Goal: Navigation & Orientation: Find specific page/section

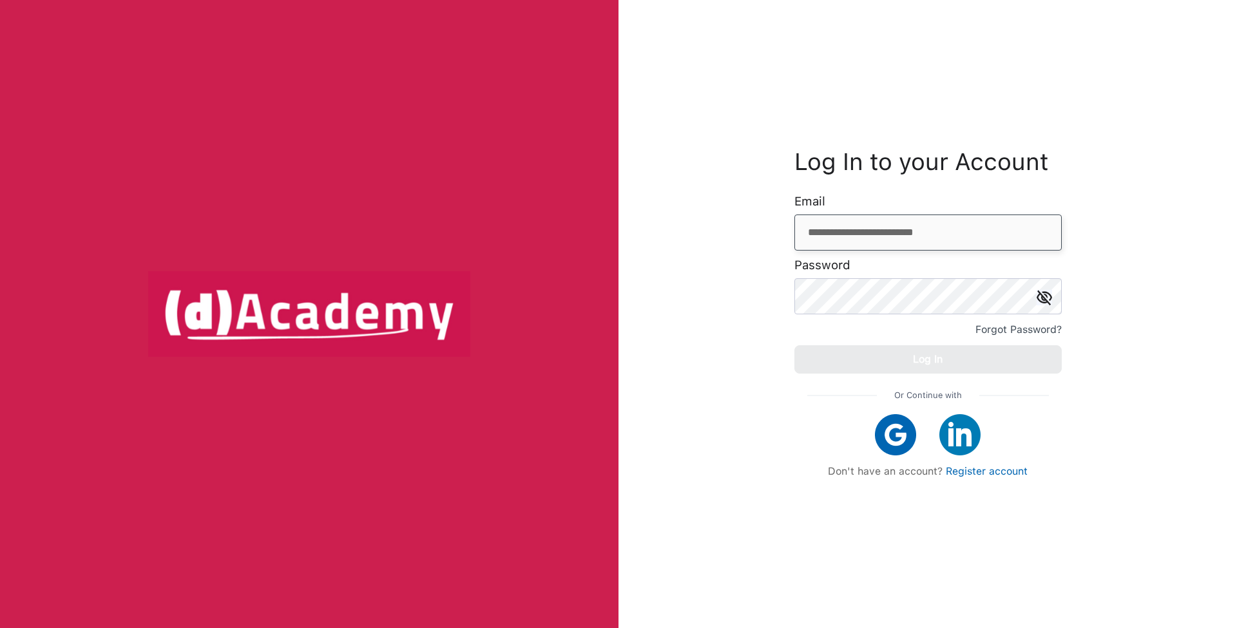
type input "**********"
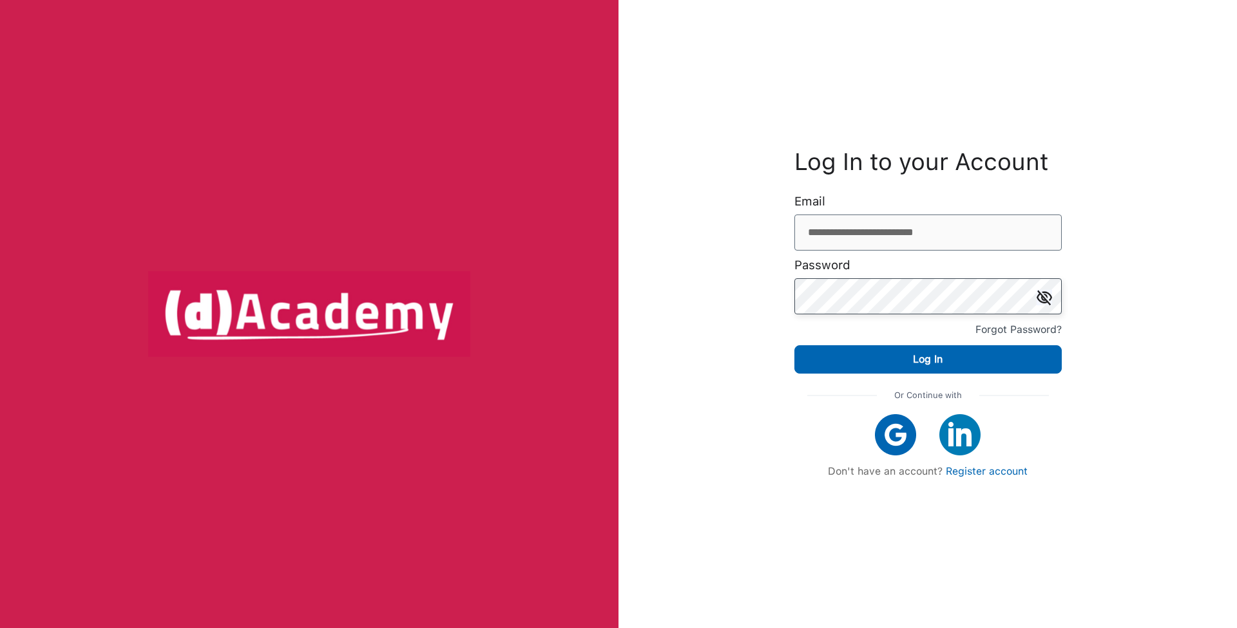
click at [928, 359] on button "Log In" at bounding box center [927, 359] width 267 height 28
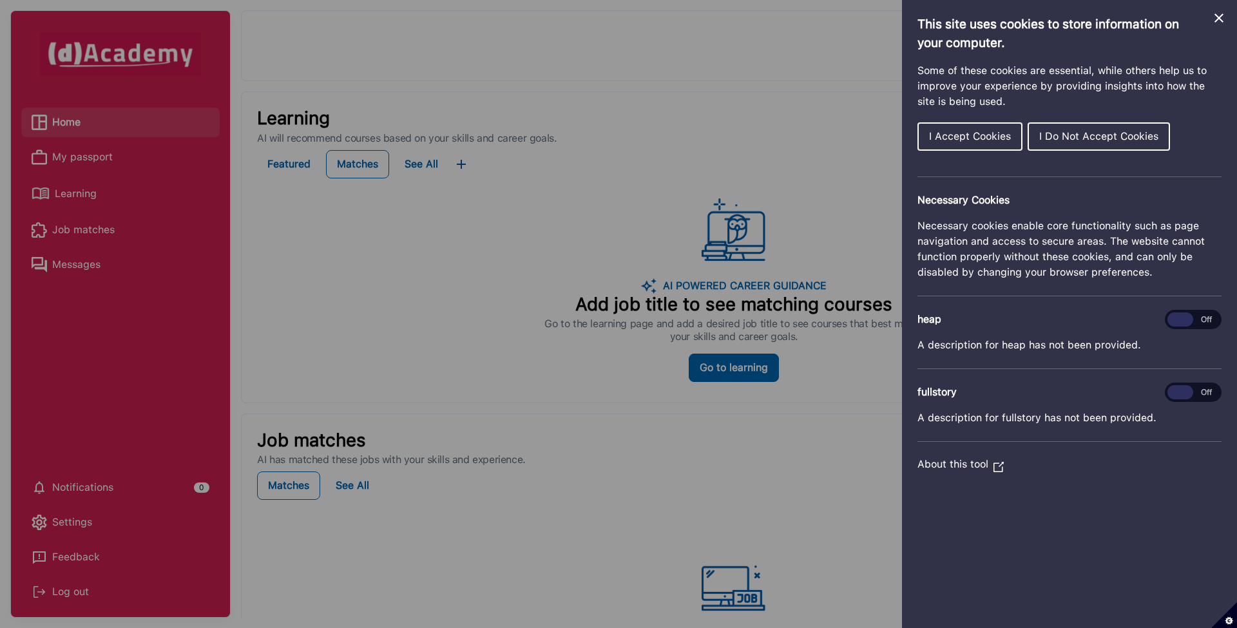
click at [1226, 13] on icon "Close Cookie Control" at bounding box center [1218, 17] width 15 height 15
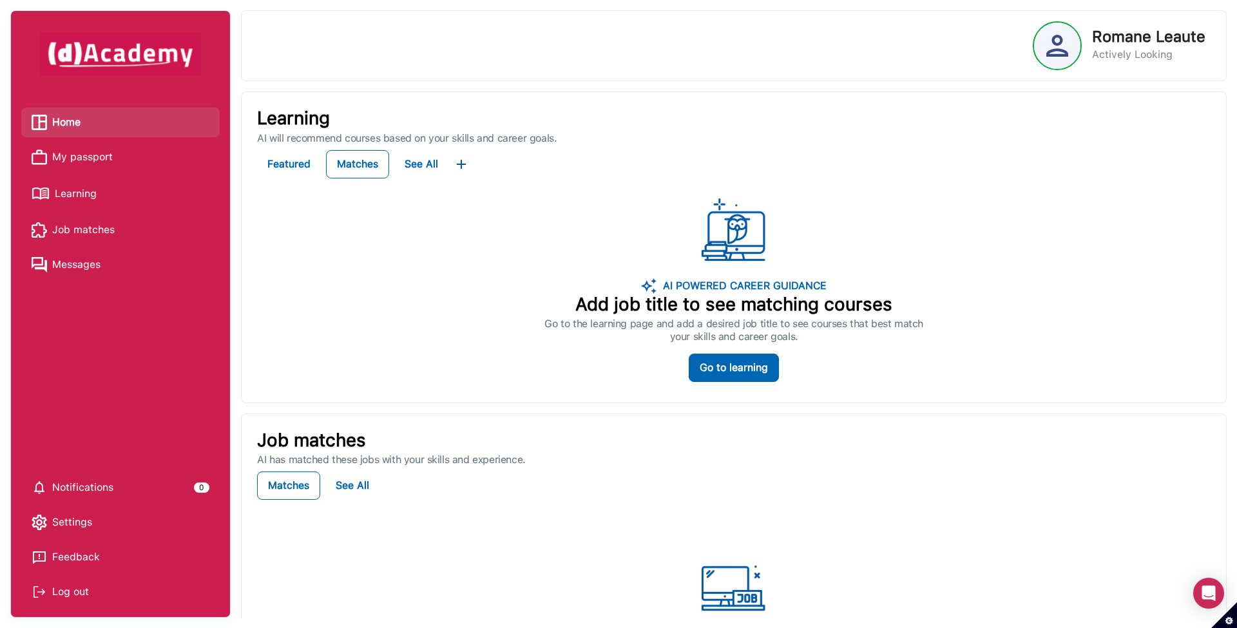
click at [109, 160] on span "My passport" at bounding box center [82, 157] width 61 height 19
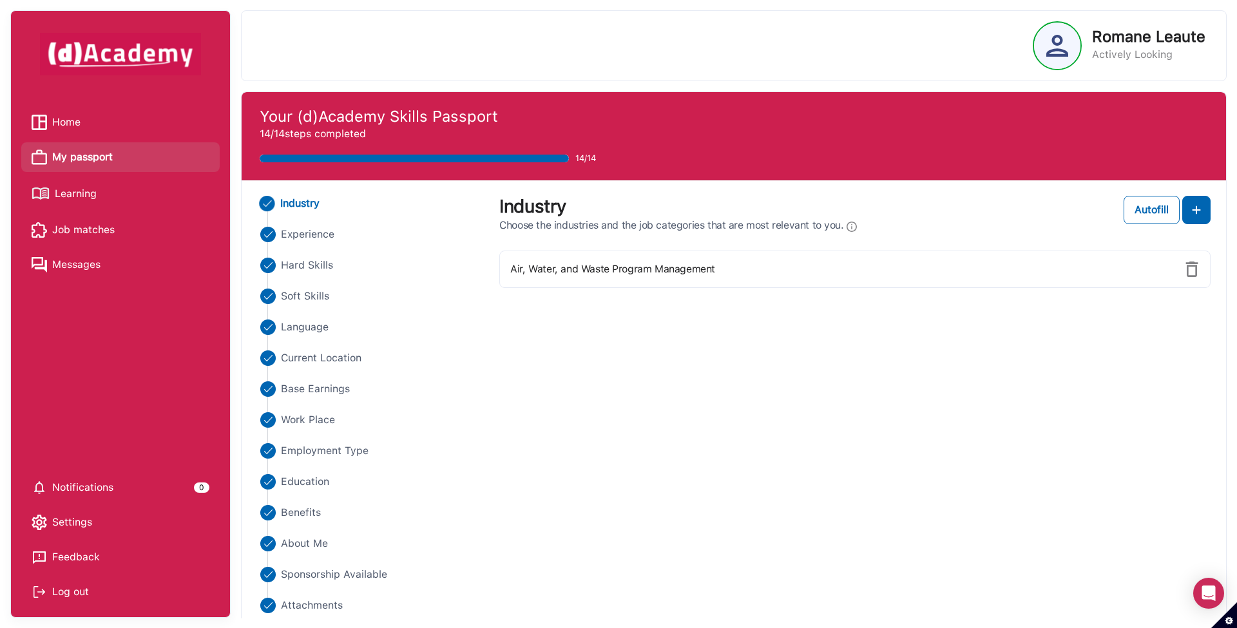
click at [91, 189] on span "Learning" at bounding box center [76, 193] width 42 height 19
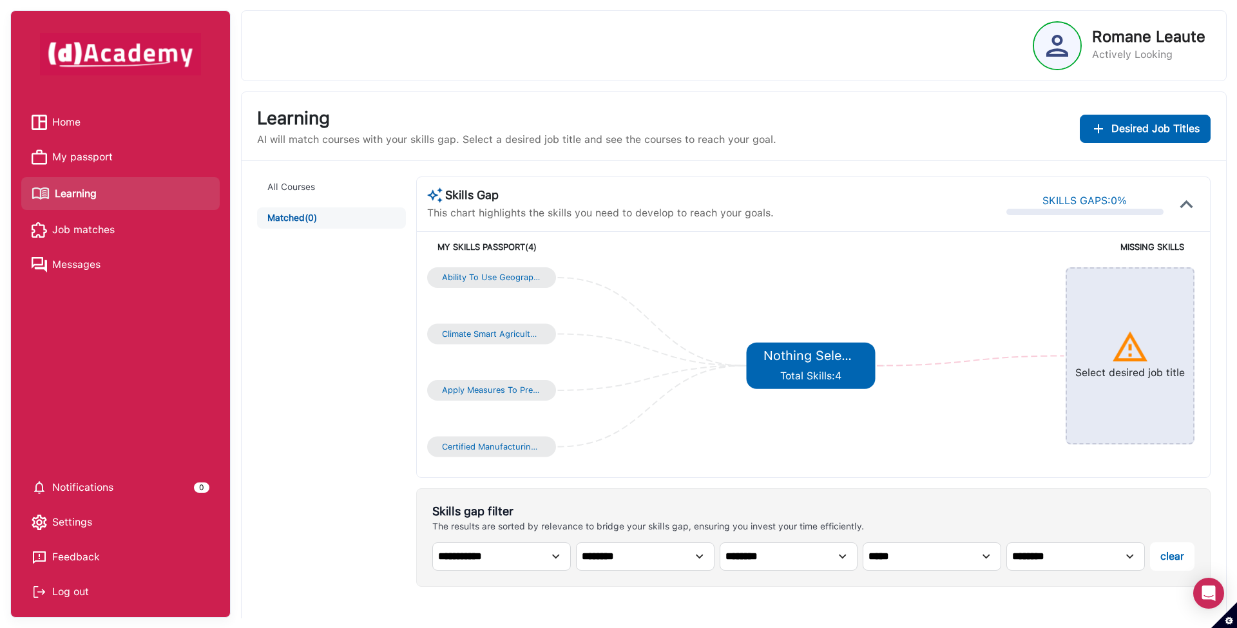
click at [59, 121] on span "Home" at bounding box center [66, 122] width 28 height 19
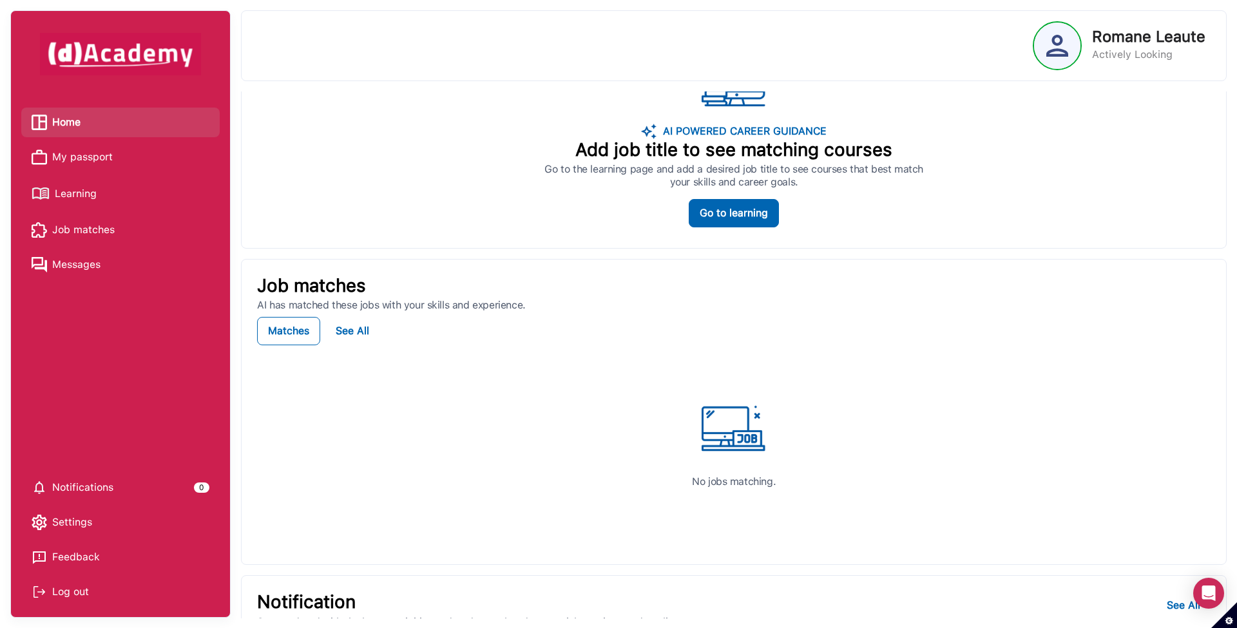
scroll to position [150, 0]
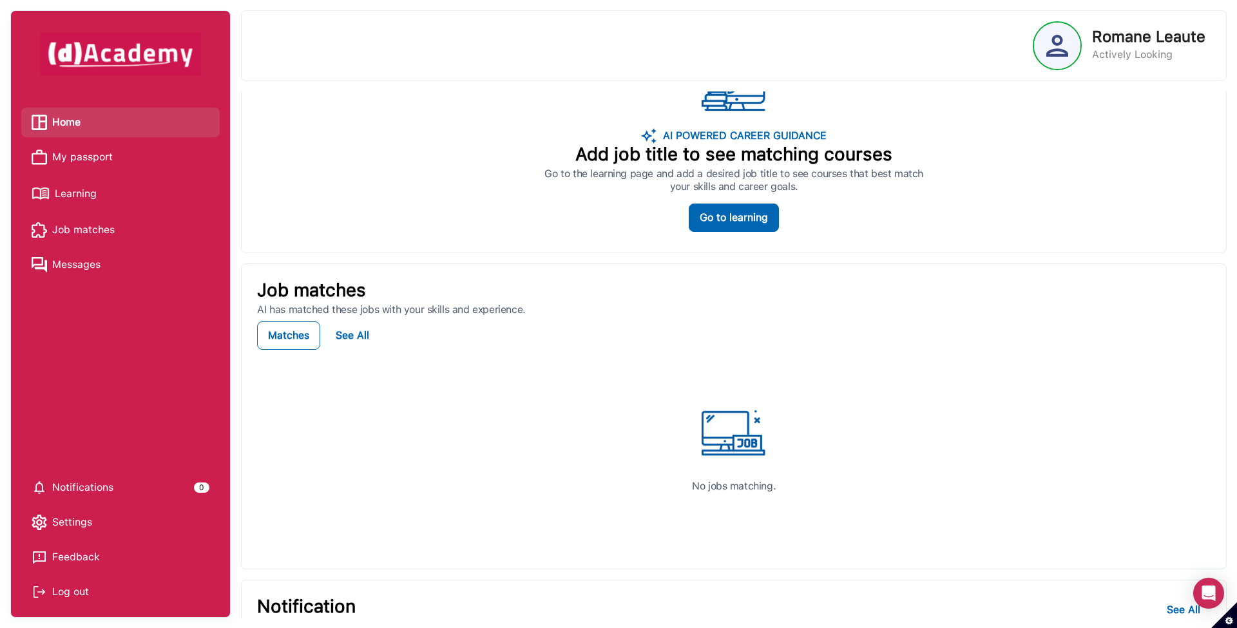
click at [91, 262] on span "Messages" at bounding box center [76, 264] width 48 height 19
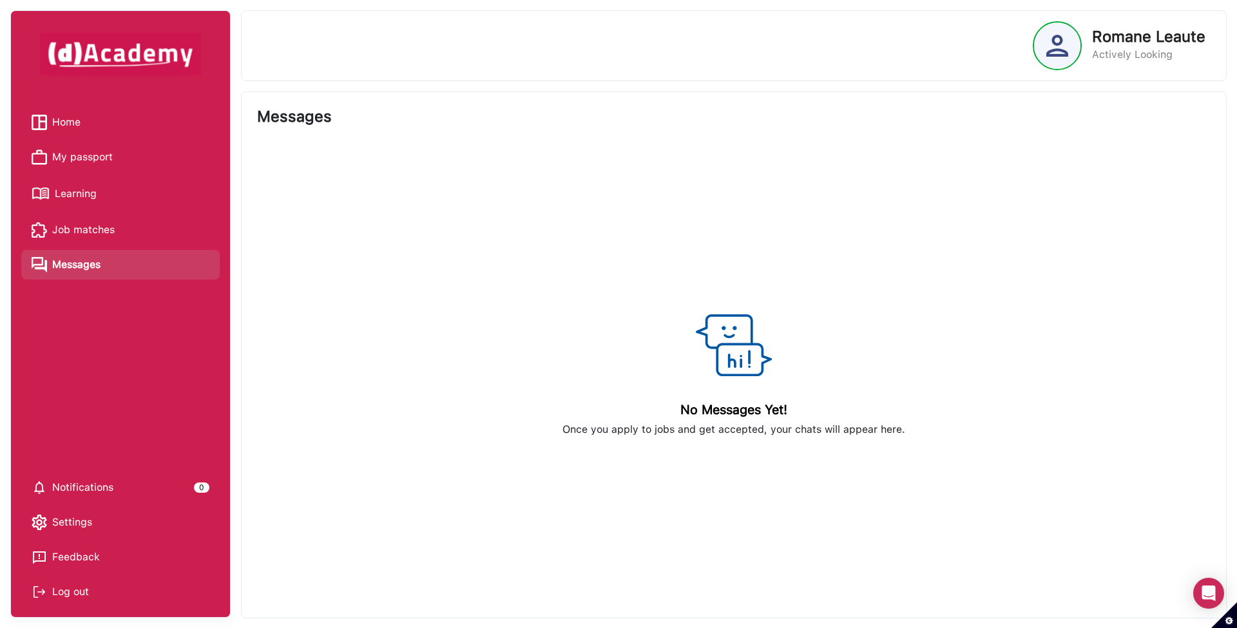
click at [101, 228] on span "Job matches" at bounding box center [83, 229] width 62 height 19
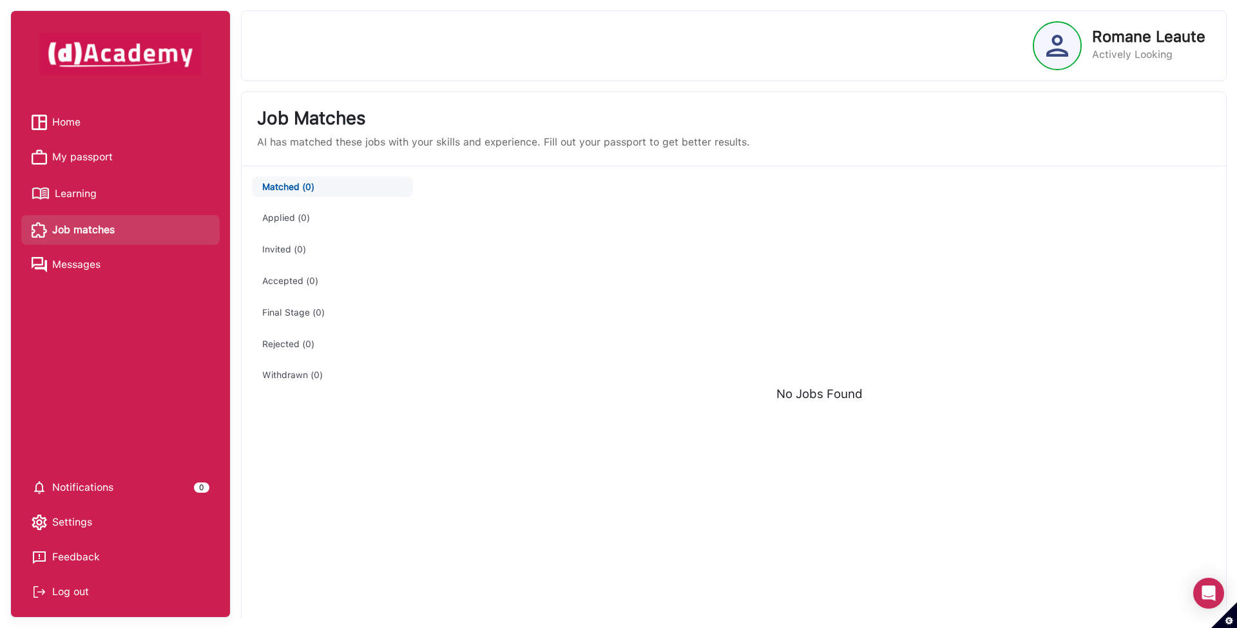
click at [128, 191] on link "Learning" at bounding box center [121, 193] width 178 height 23
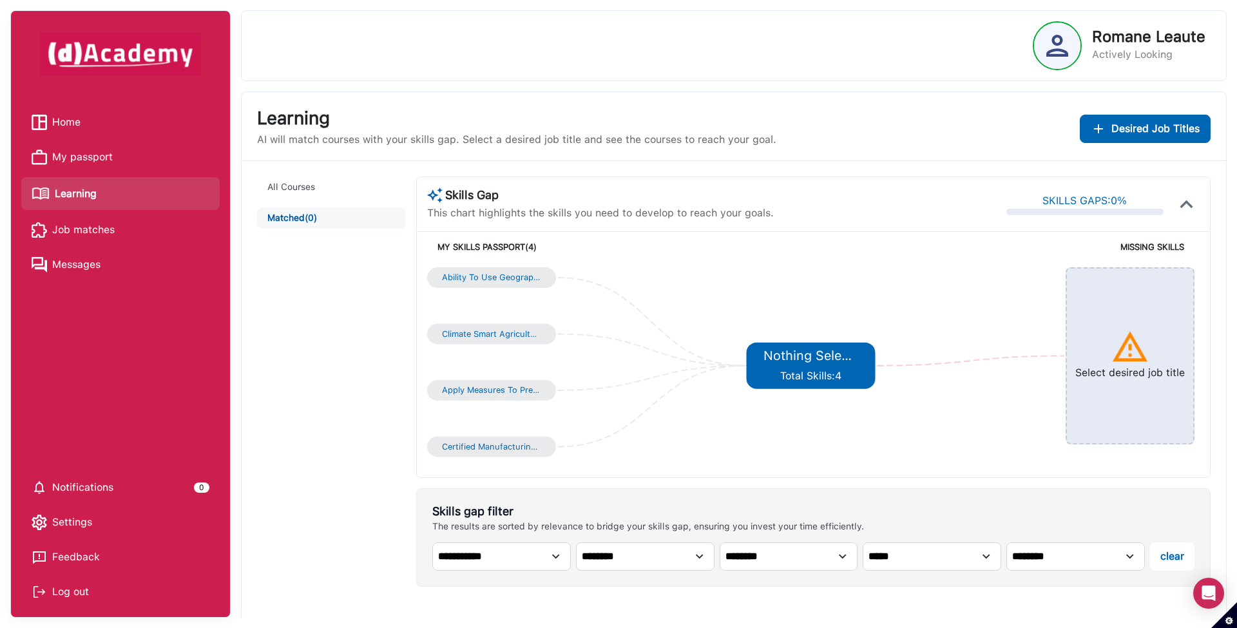
click at [160, 166] on link "My passport" at bounding box center [121, 157] width 178 height 19
